Goal: Information Seeking & Learning: Find specific page/section

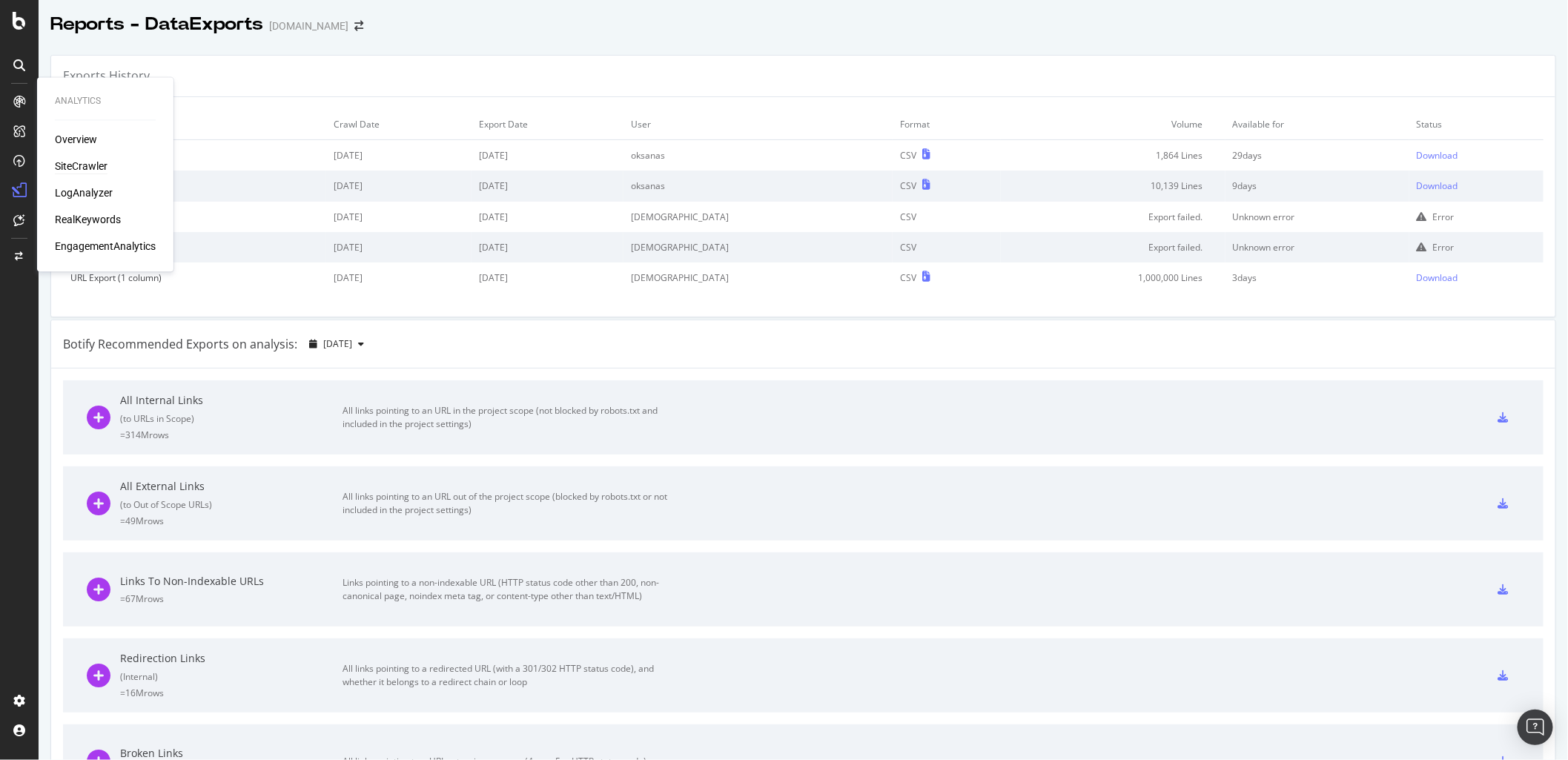
click at [90, 162] on div "SiteCrawler" at bounding box center [81, 166] width 53 height 15
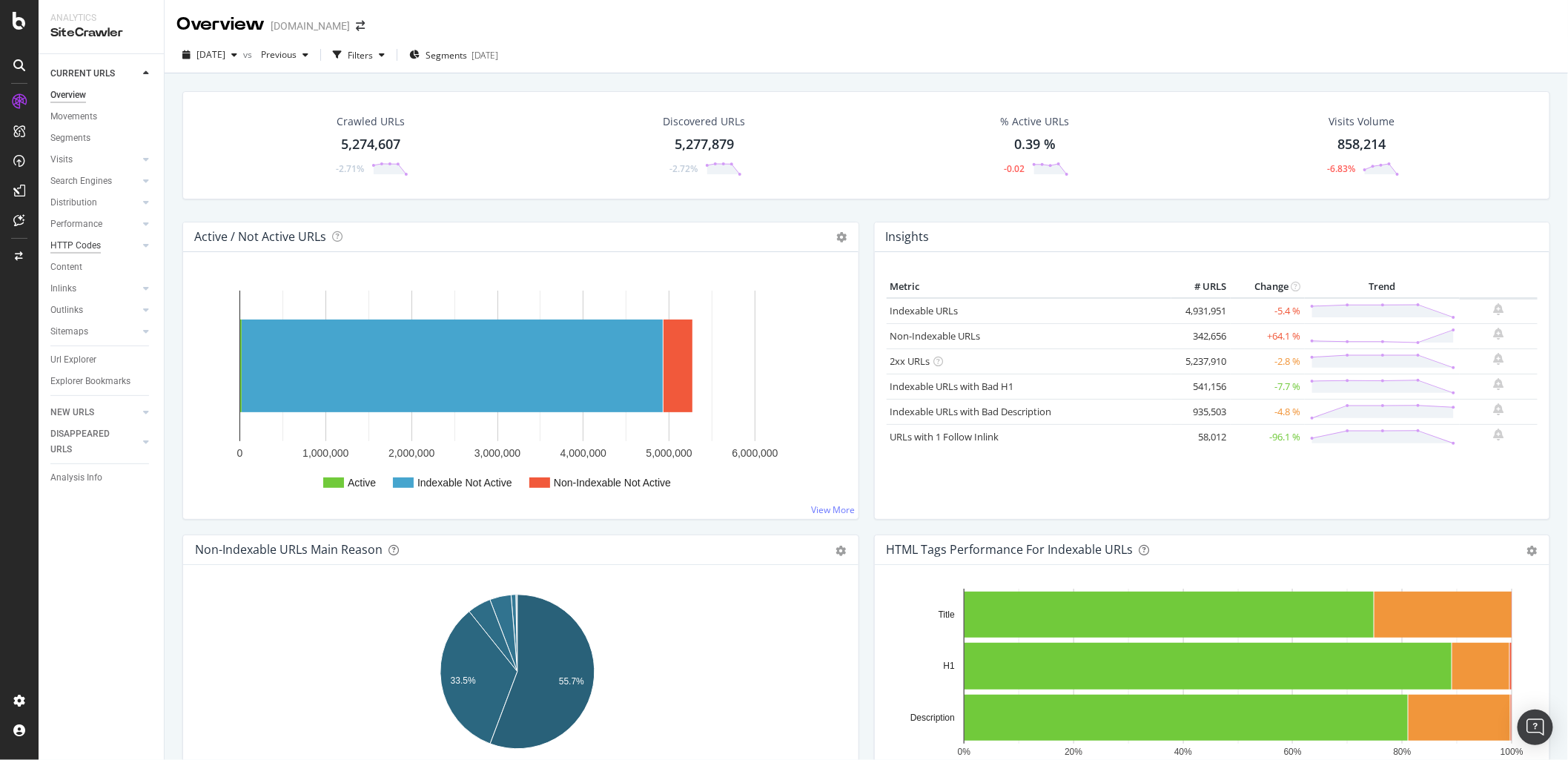
click at [80, 247] on div "HTTP Codes" at bounding box center [75, 246] width 50 height 16
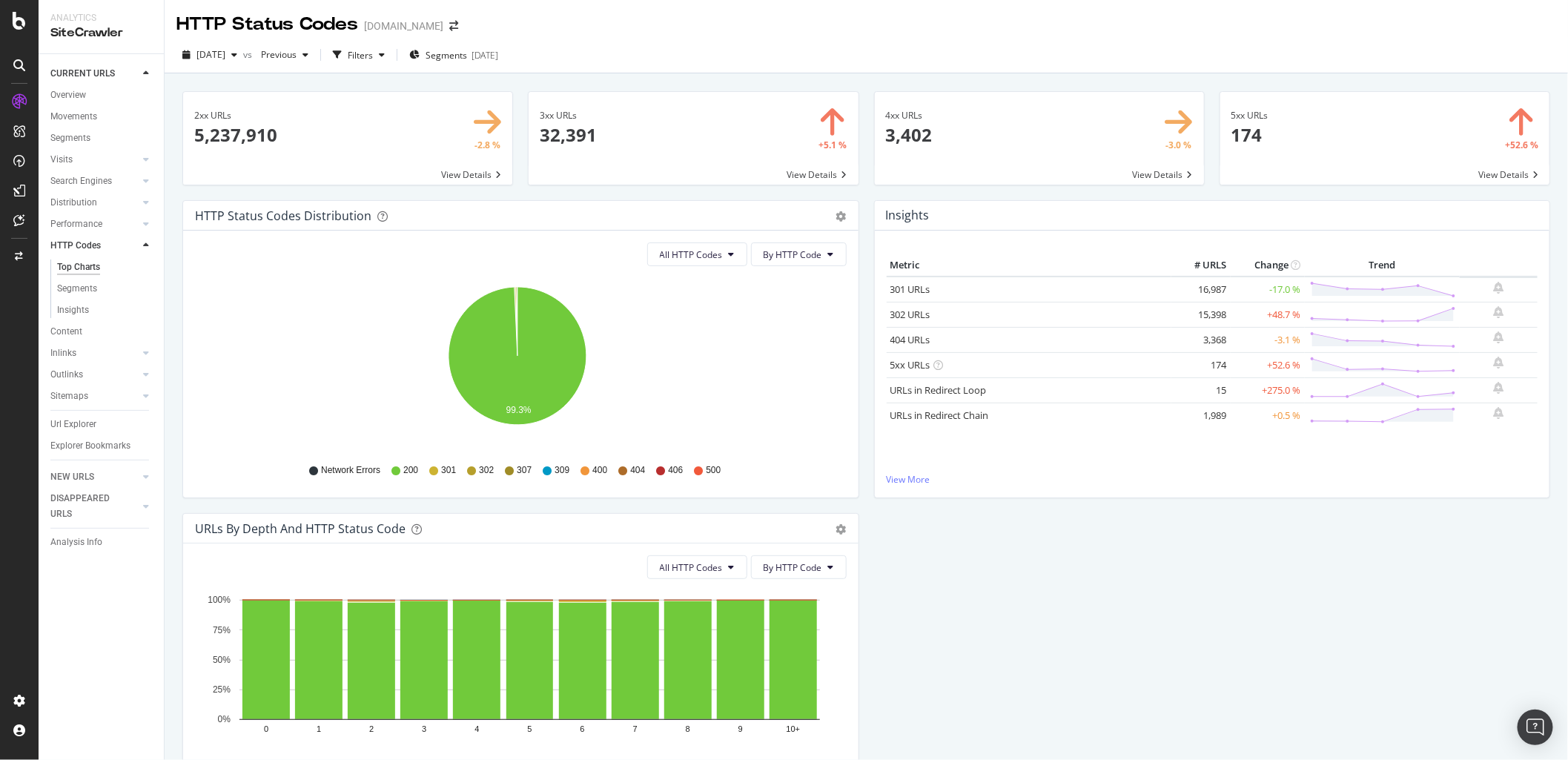
click at [950, 138] on span at bounding box center [1040, 138] width 330 height 93
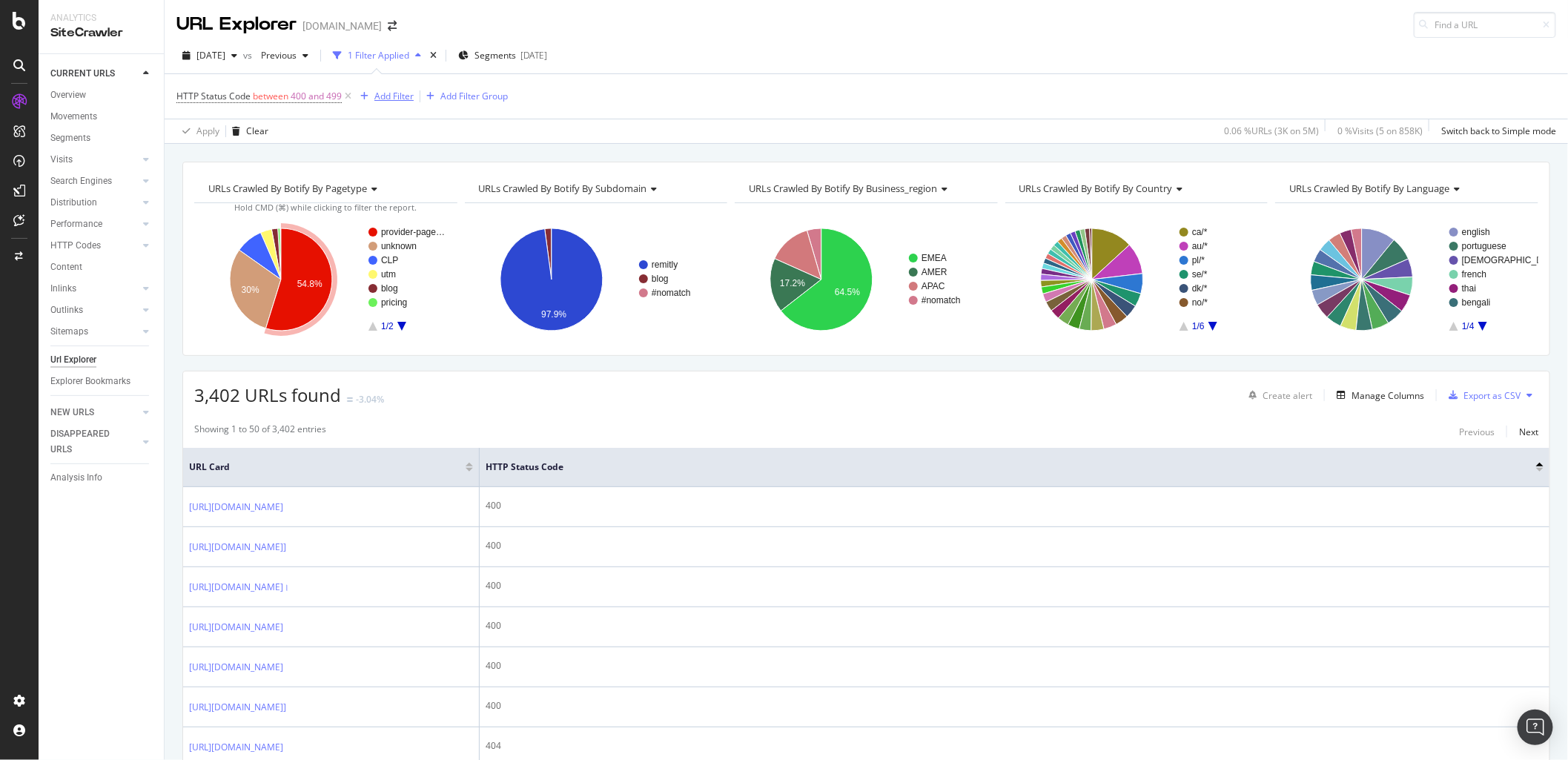
click at [380, 98] on div "Add Filter" at bounding box center [394, 96] width 39 height 13
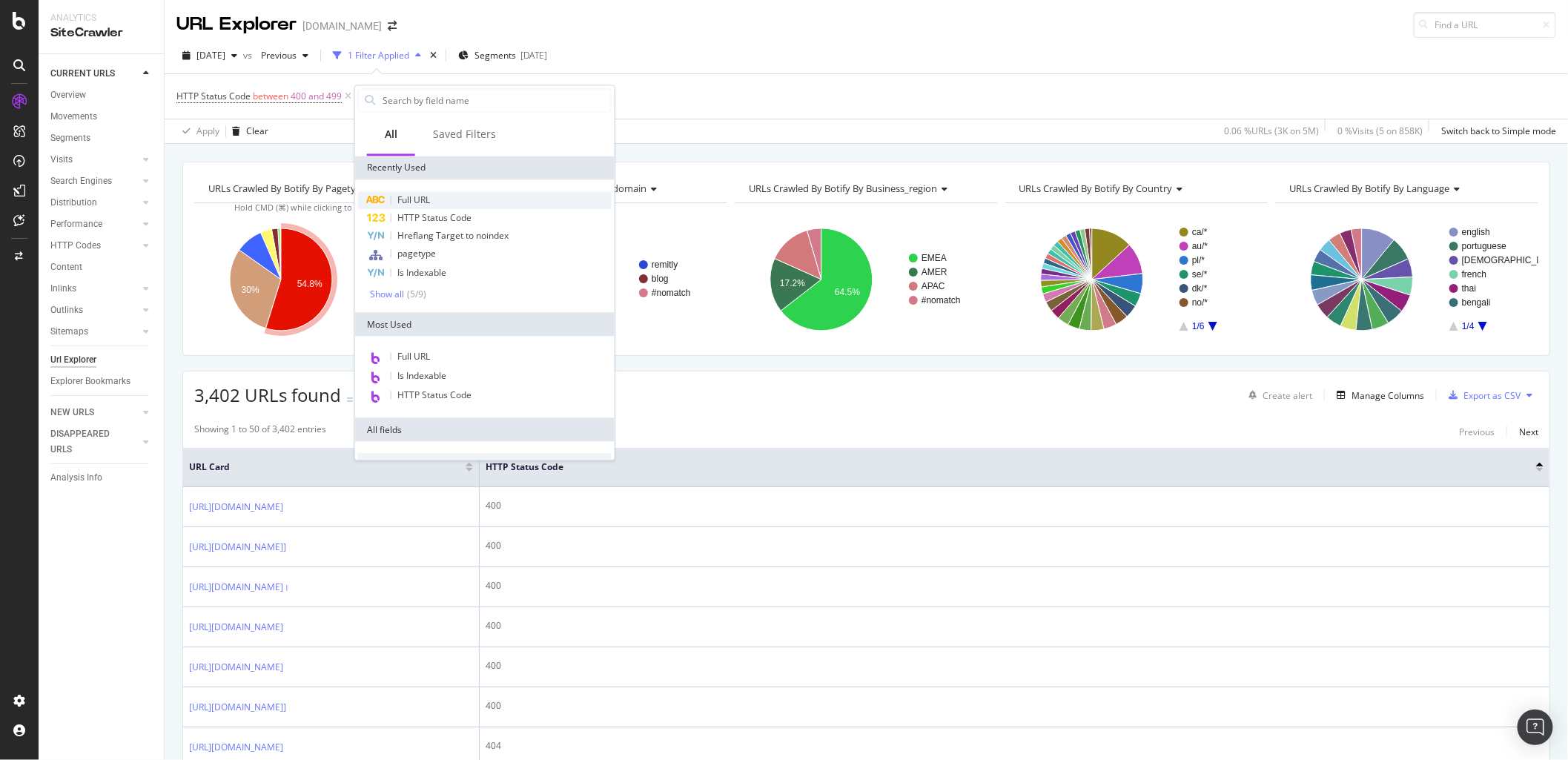
click at [429, 201] on span "Full URL" at bounding box center [414, 200] width 33 height 13
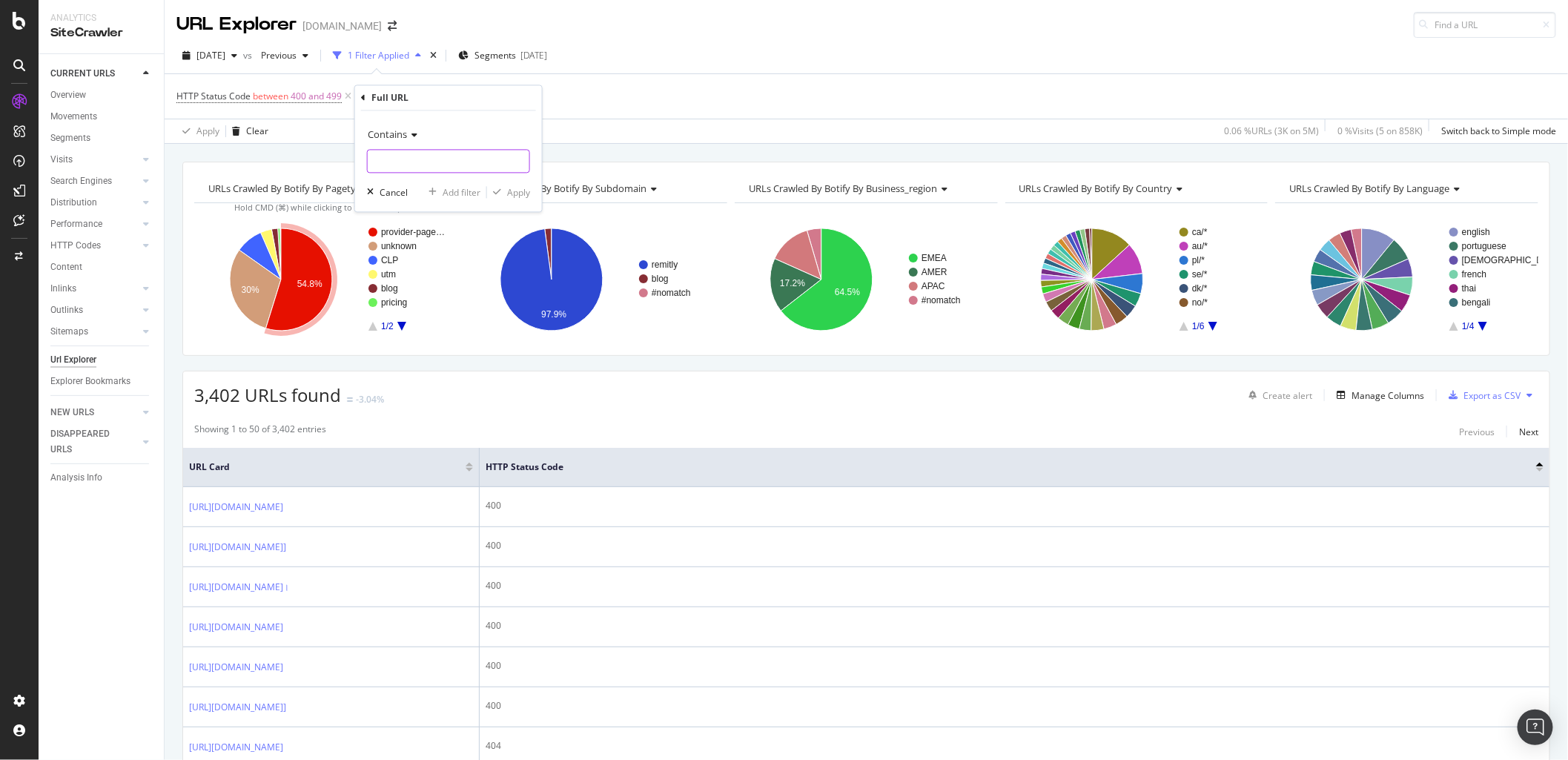
click at [417, 155] on input "text" at bounding box center [449, 162] width 162 height 24
paste input "providers-[GEOGRAPHIC_DATA]/send-money-to-[GEOGRAPHIC_DATA]"
type input "providers-[GEOGRAPHIC_DATA]/send-money-to-[GEOGRAPHIC_DATA]"
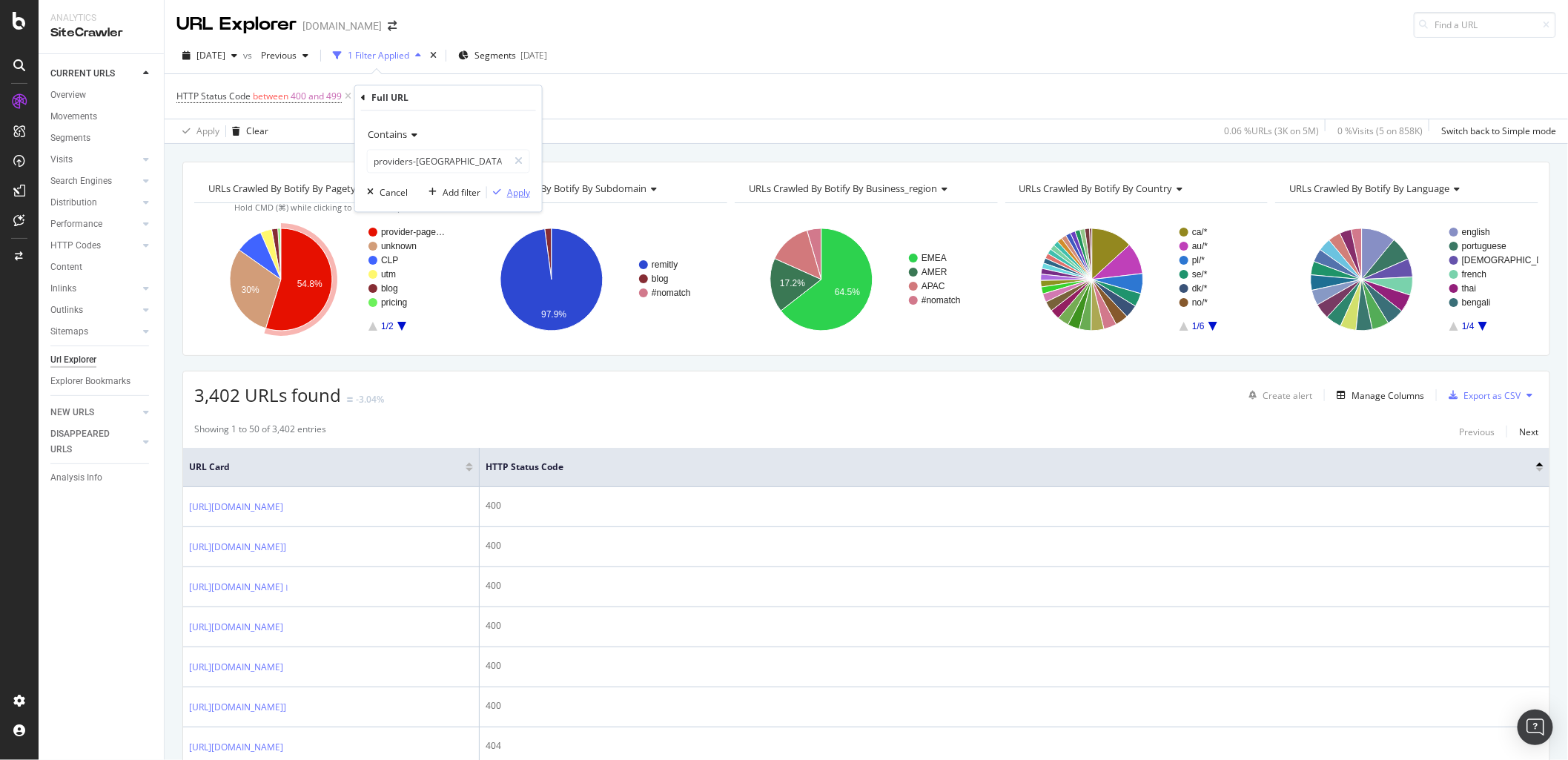
click at [505, 188] on div "button" at bounding box center [498, 192] width 20 height 9
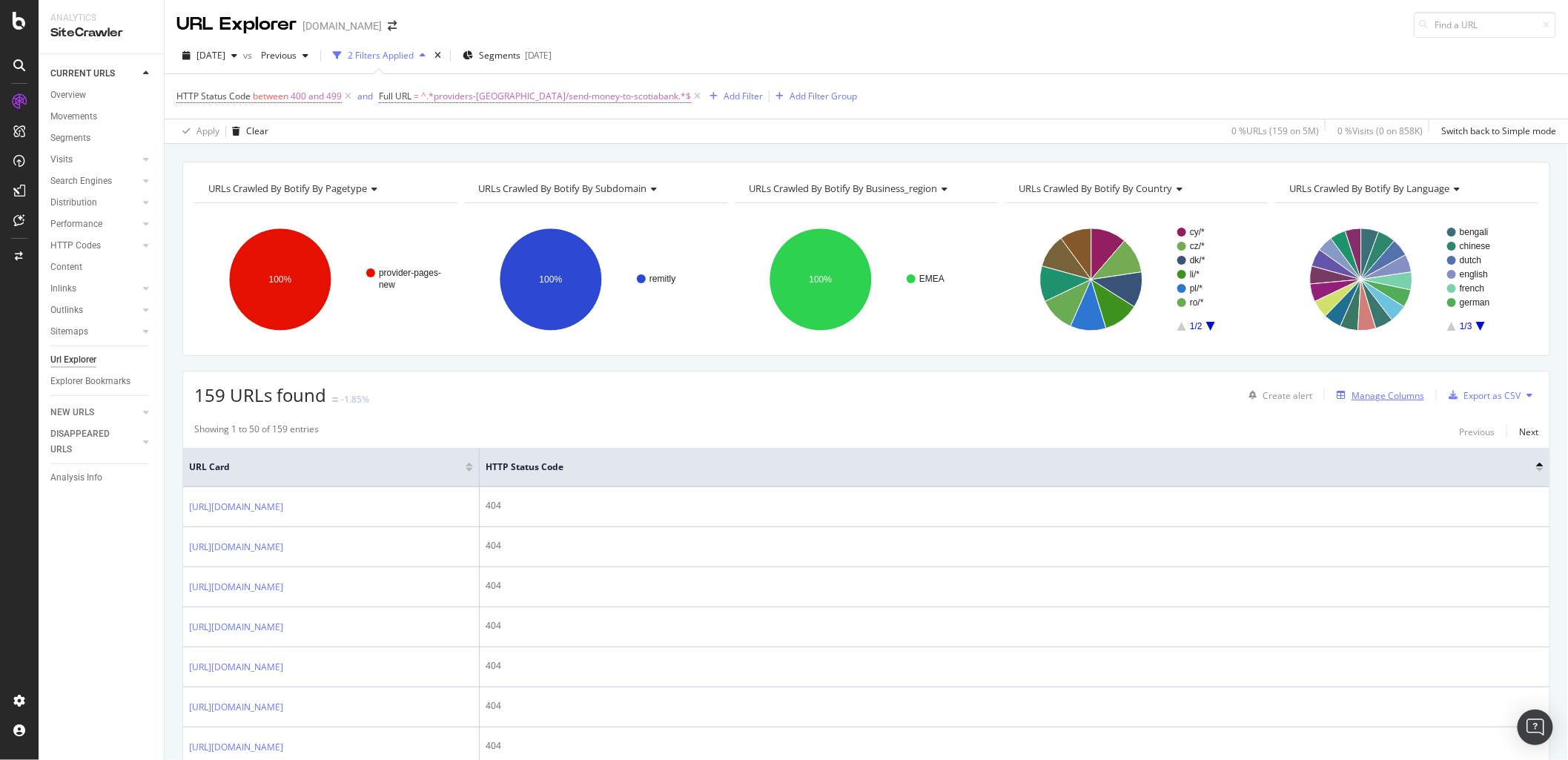
click at [1402, 398] on div "Manage Columns" at bounding box center [1387, 396] width 73 height 13
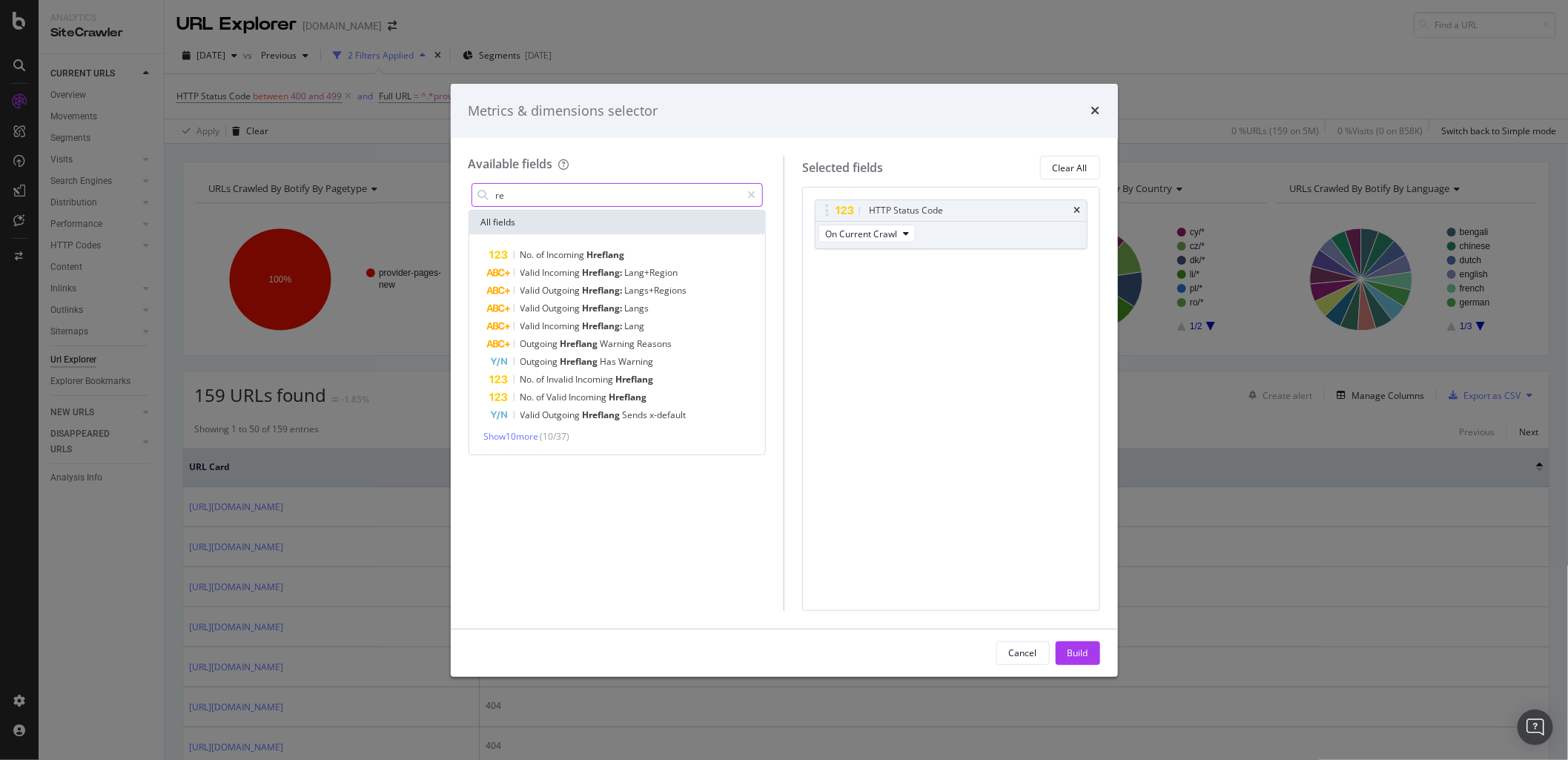
type input "r"
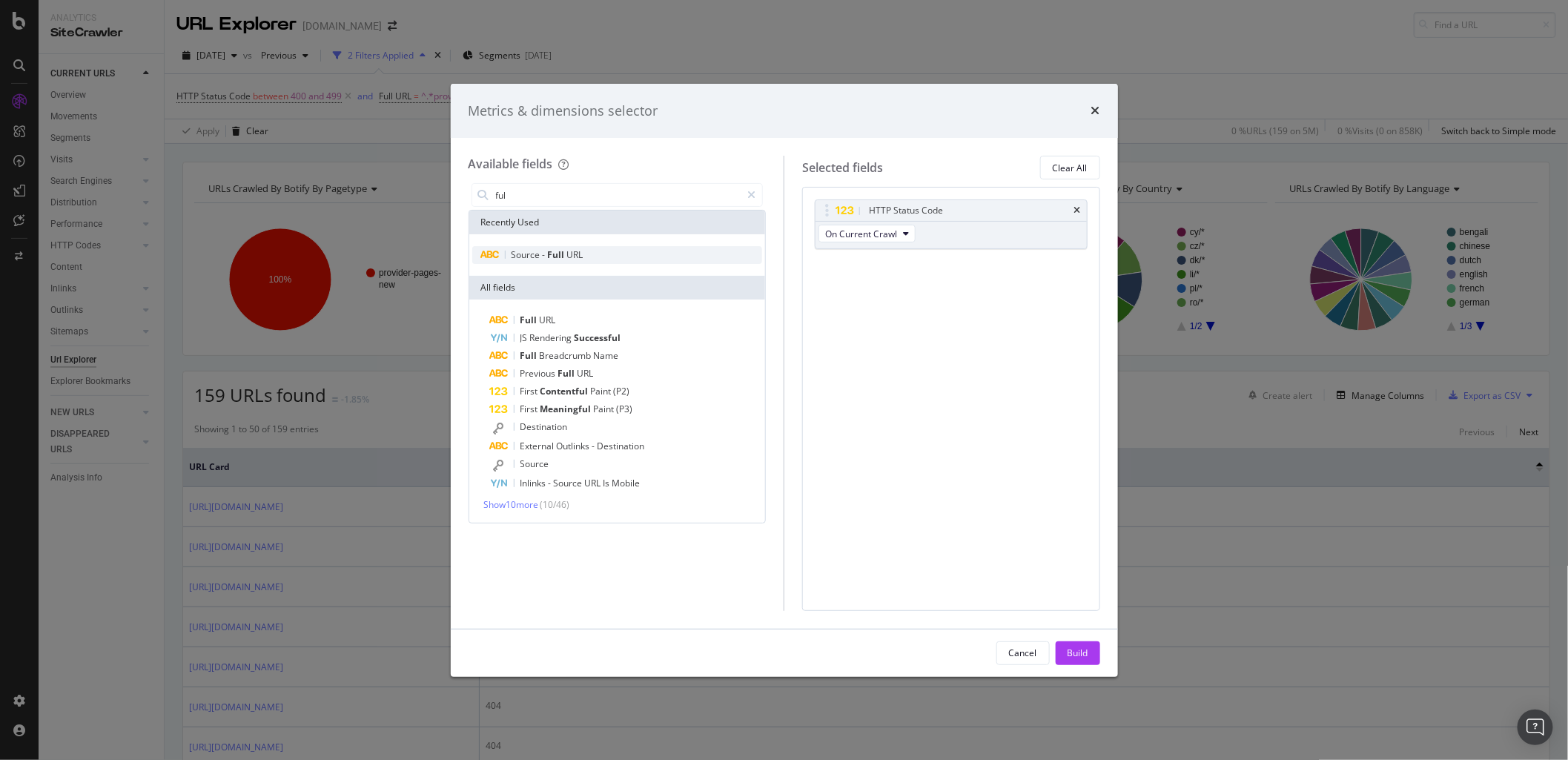
type input "ful"
click at [531, 258] on span "Source" at bounding box center [527, 255] width 31 height 13
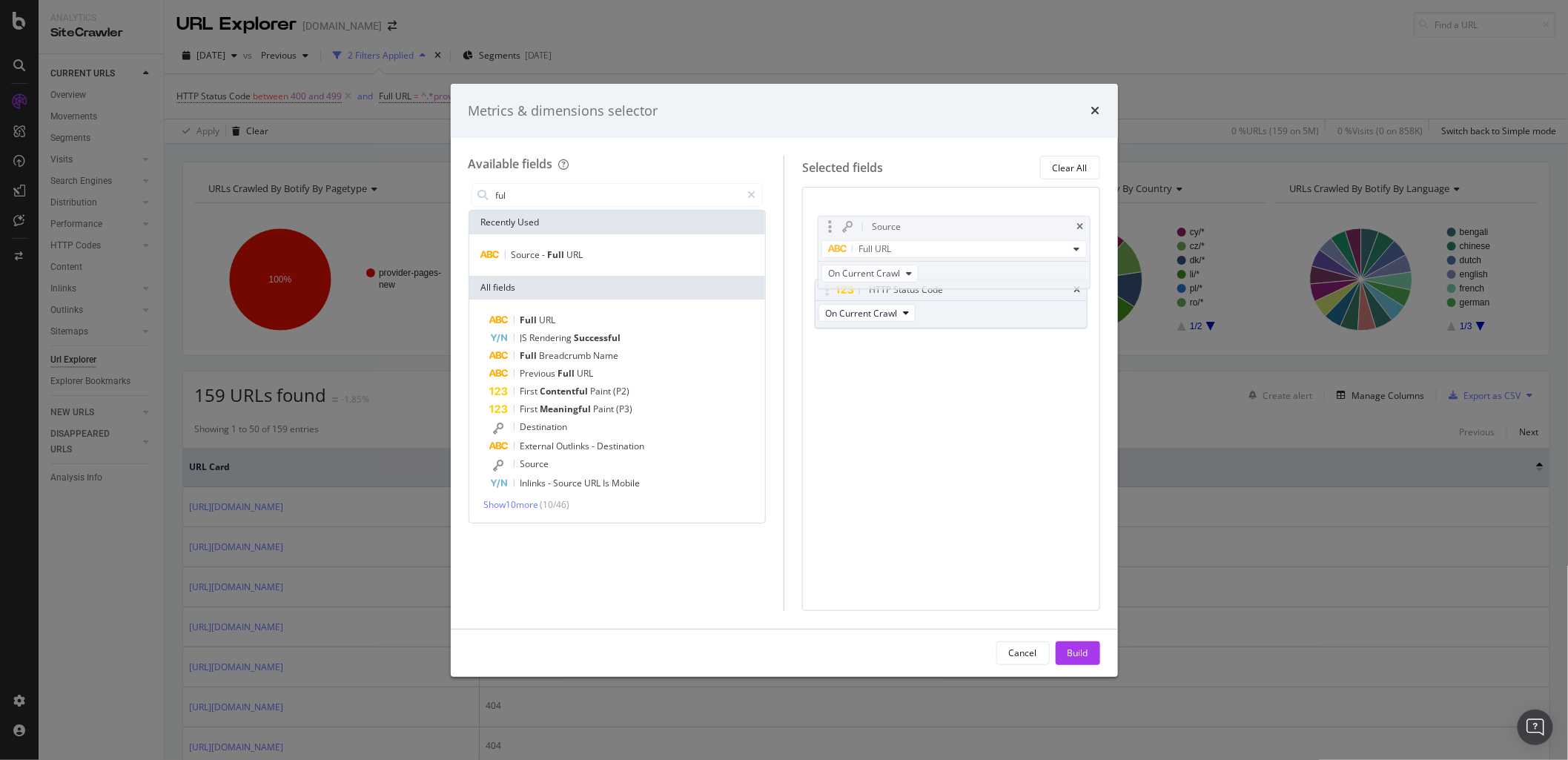
drag, startPoint x: 934, startPoint y: 265, endPoint x: 936, endPoint y: 225, distance: 40.0
click at [936, 225] on body "Analytics SiteCrawler CURRENT URLS Overview Movements Segments Visits Analysis …" at bounding box center [784, 380] width 1568 height 760
click at [1093, 645] on button "Build" at bounding box center [1078, 653] width 45 height 24
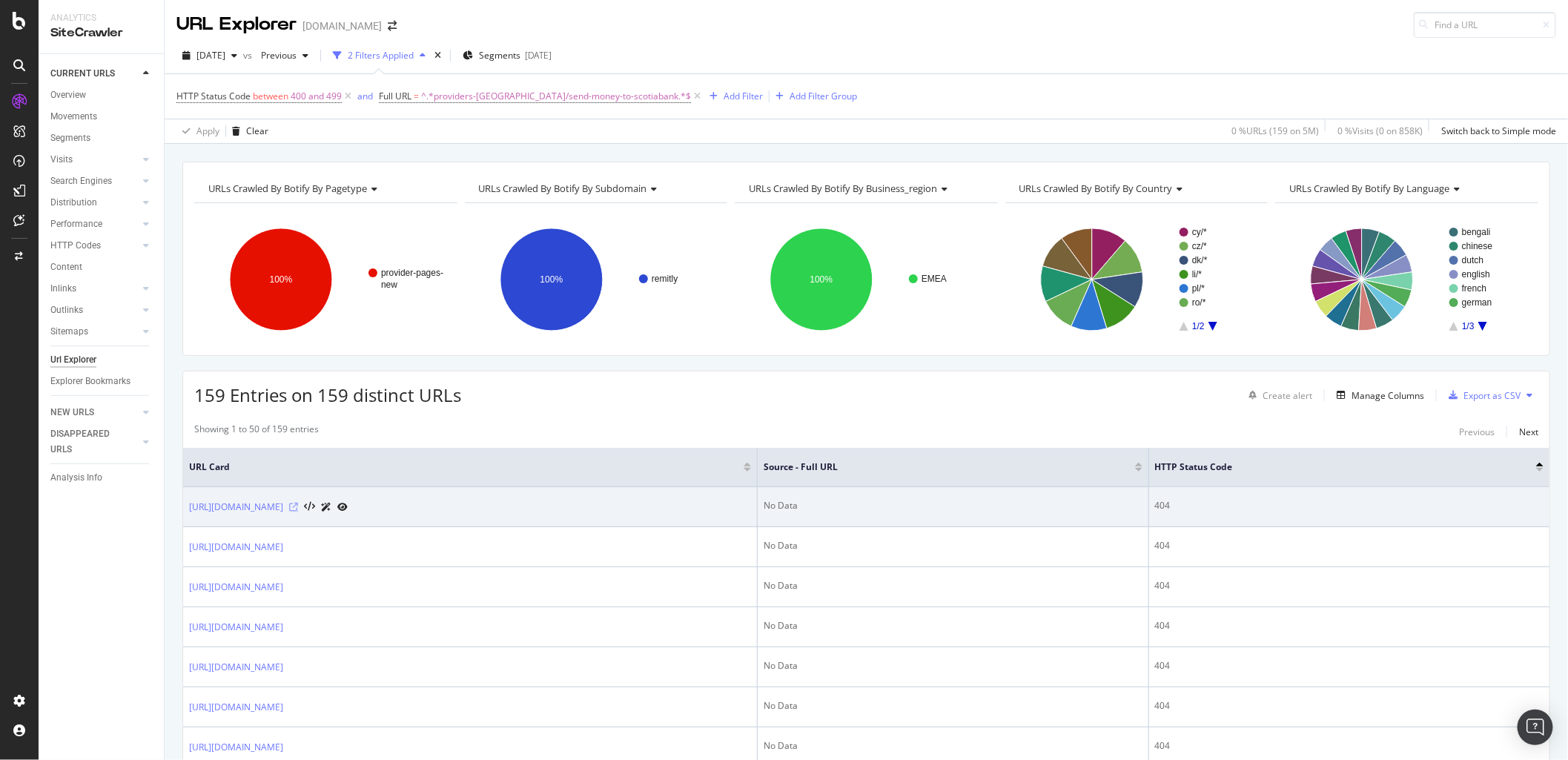
click at [298, 510] on icon at bounding box center [293, 507] width 9 height 9
